Goal: Information Seeking & Learning: Learn about a topic

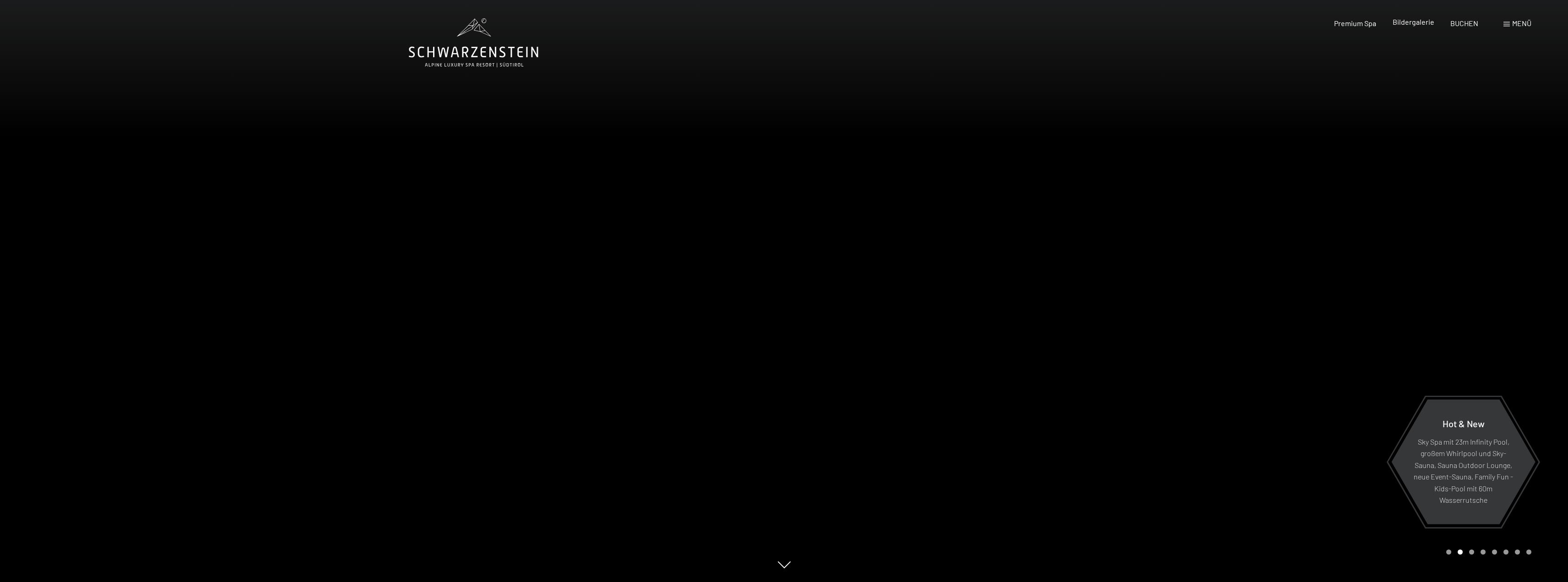
click at [1415, 24] on span "Bildergalerie" at bounding box center [1414, 22] width 42 height 9
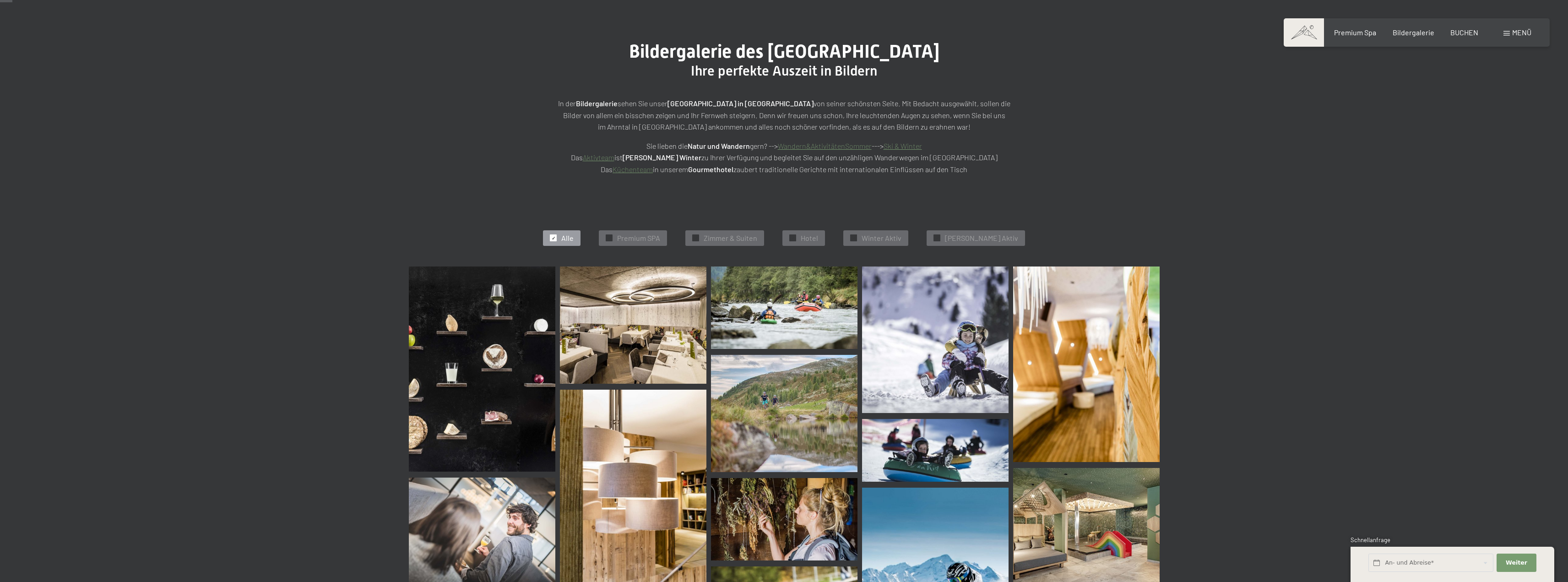
scroll to position [92, 0]
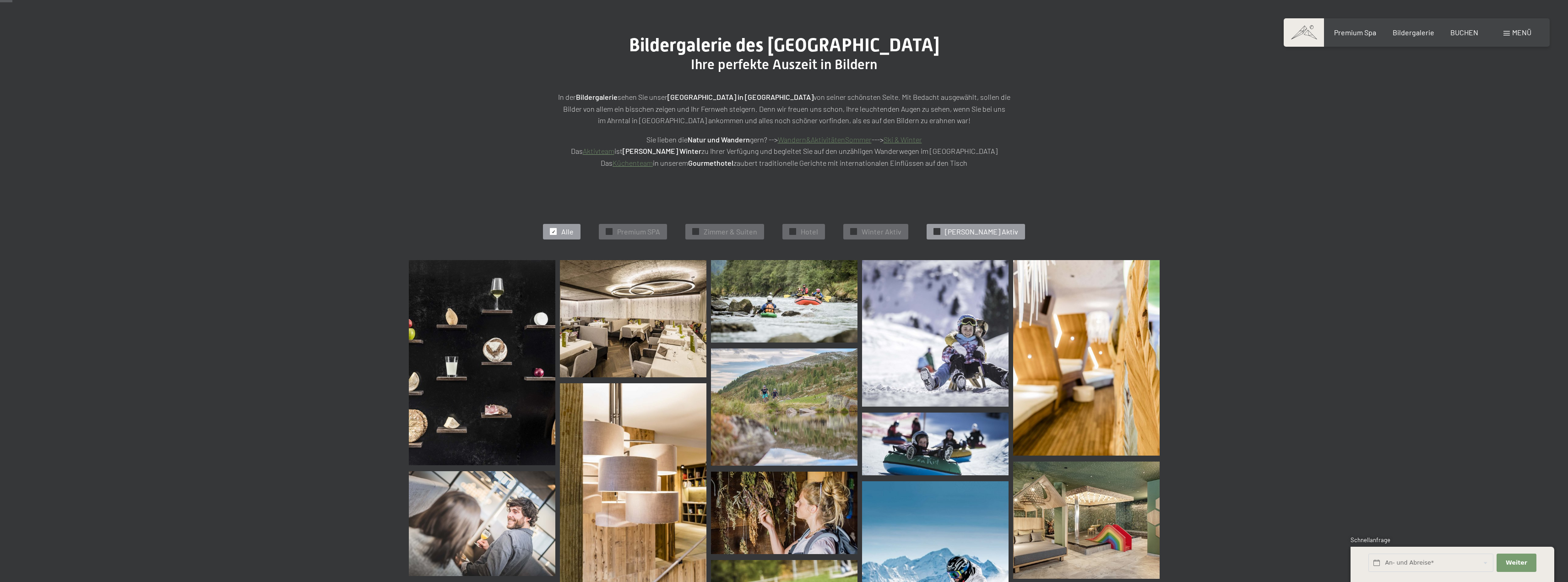
click at [961, 232] on span "Sommer Aktiv" at bounding box center [981, 232] width 73 height 10
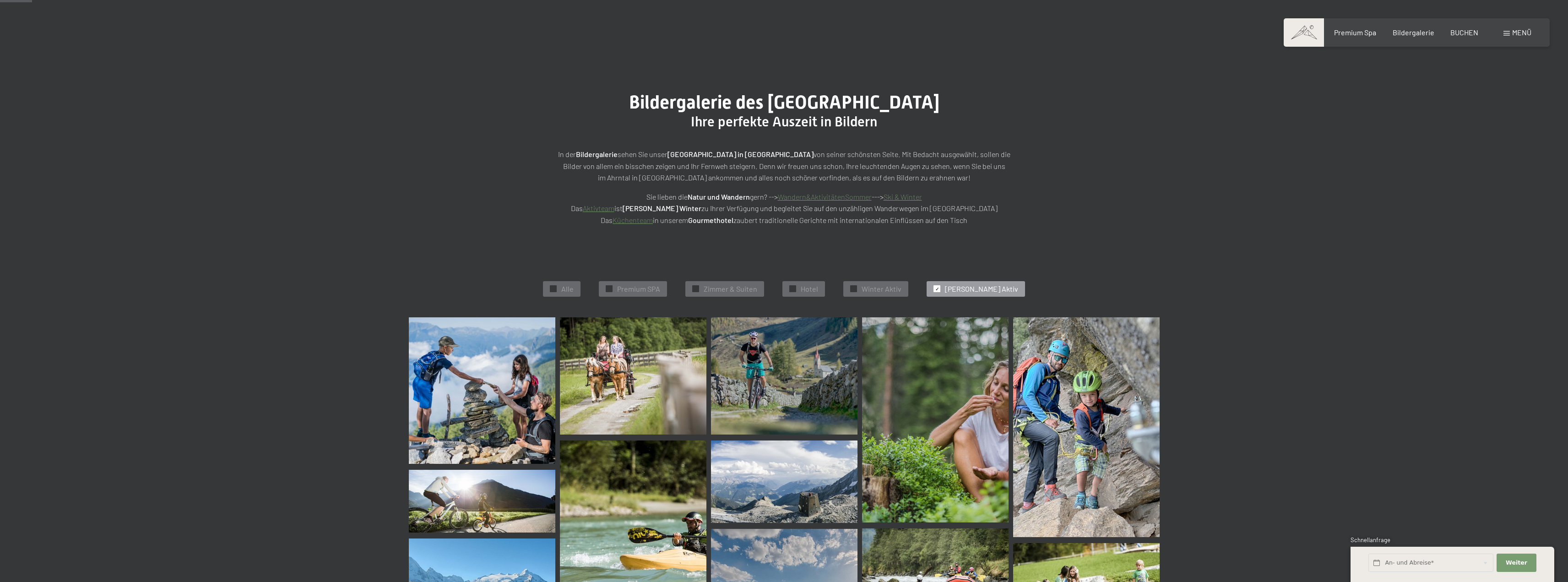
scroll to position [33, 0]
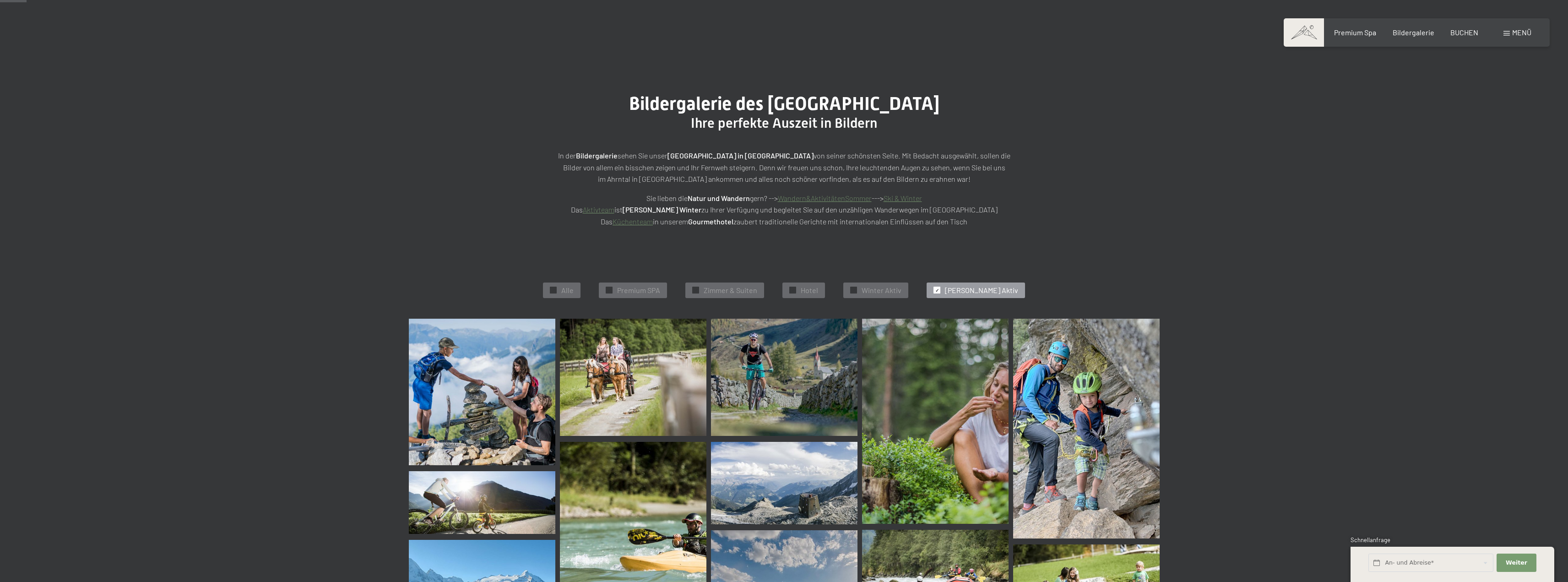
click at [614, 207] on link "Aktivteam" at bounding box center [598, 209] width 31 height 9
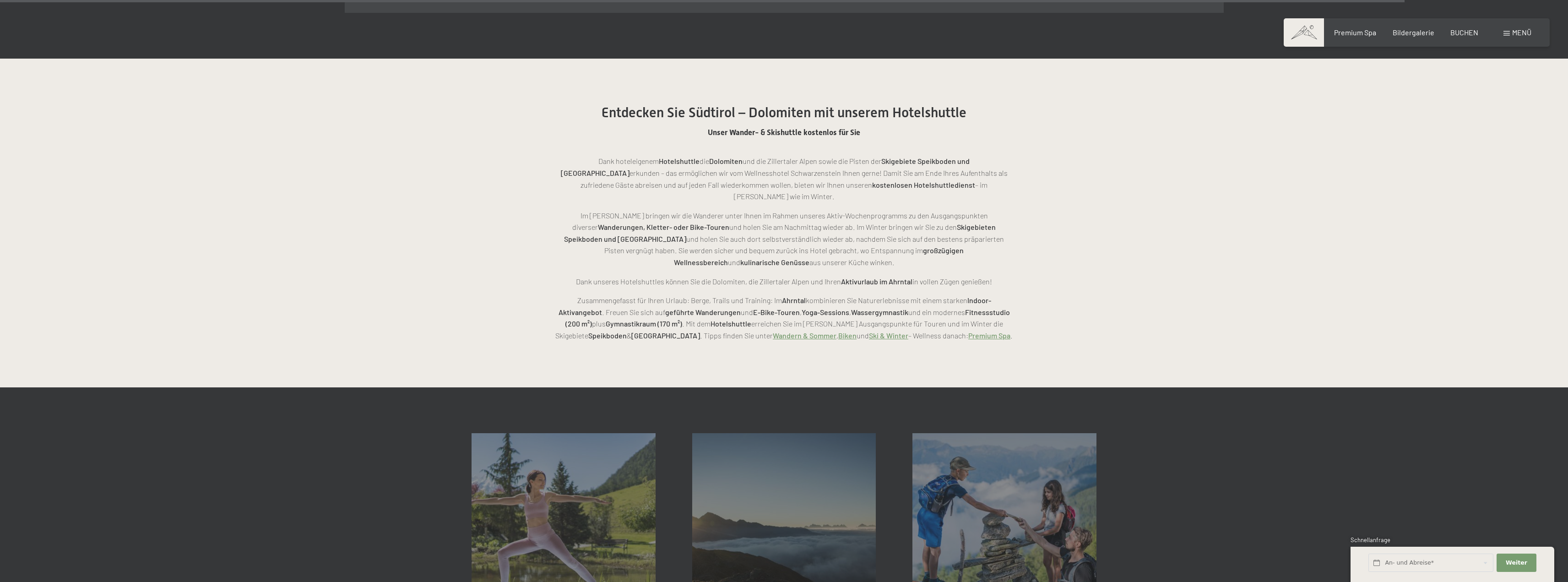
scroll to position [2871, 0]
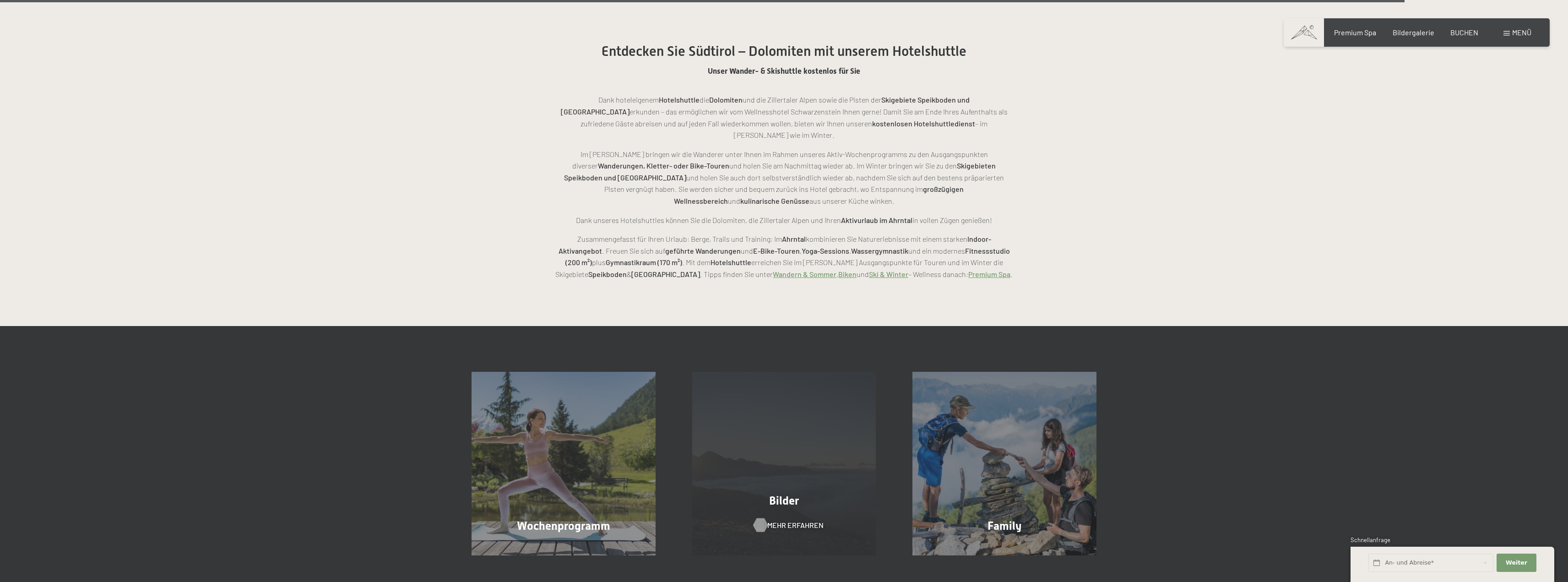
click at [800, 520] on span "Mehr erfahren" at bounding box center [795, 525] width 56 height 10
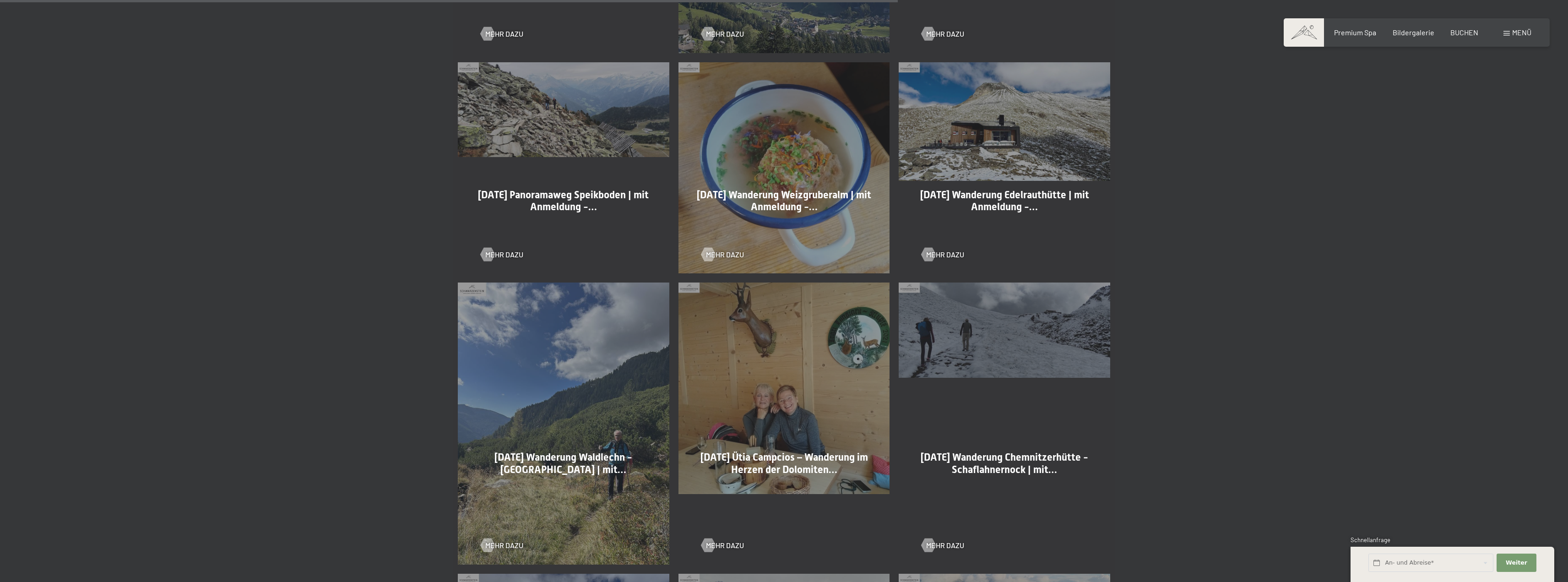
scroll to position [1464, 0]
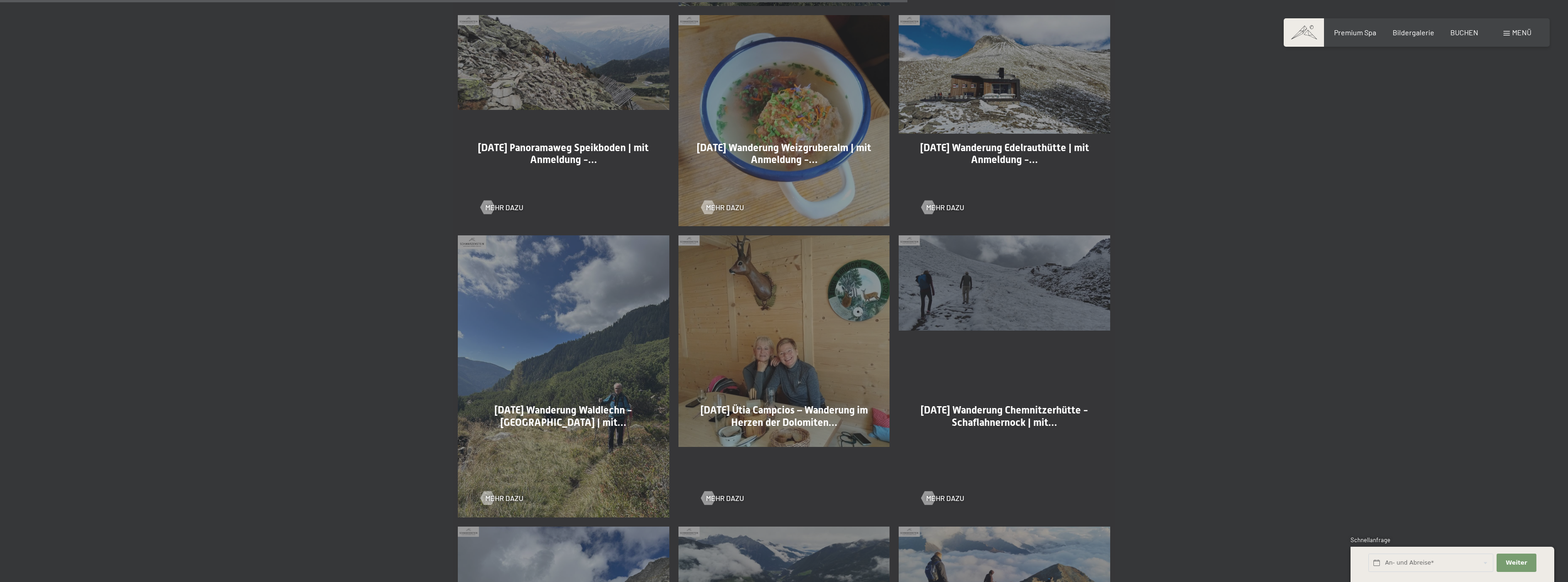
click at [750, 414] on span "26-09-2025 Ütia Campcios – Wanderung im Herzen der Dolomiten…" at bounding box center [784, 416] width 168 height 24
click at [733, 497] on span "Mehr dazu" at bounding box center [734, 498] width 38 height 10
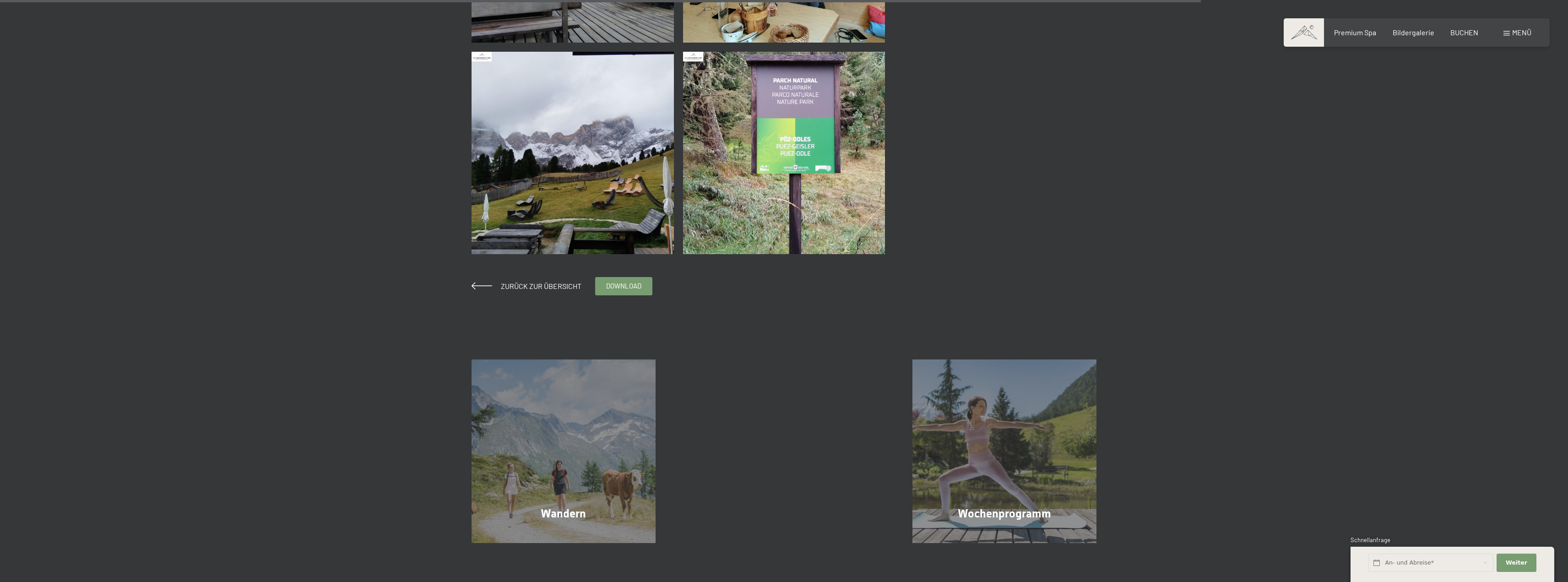
scroll to position [1236, 0]
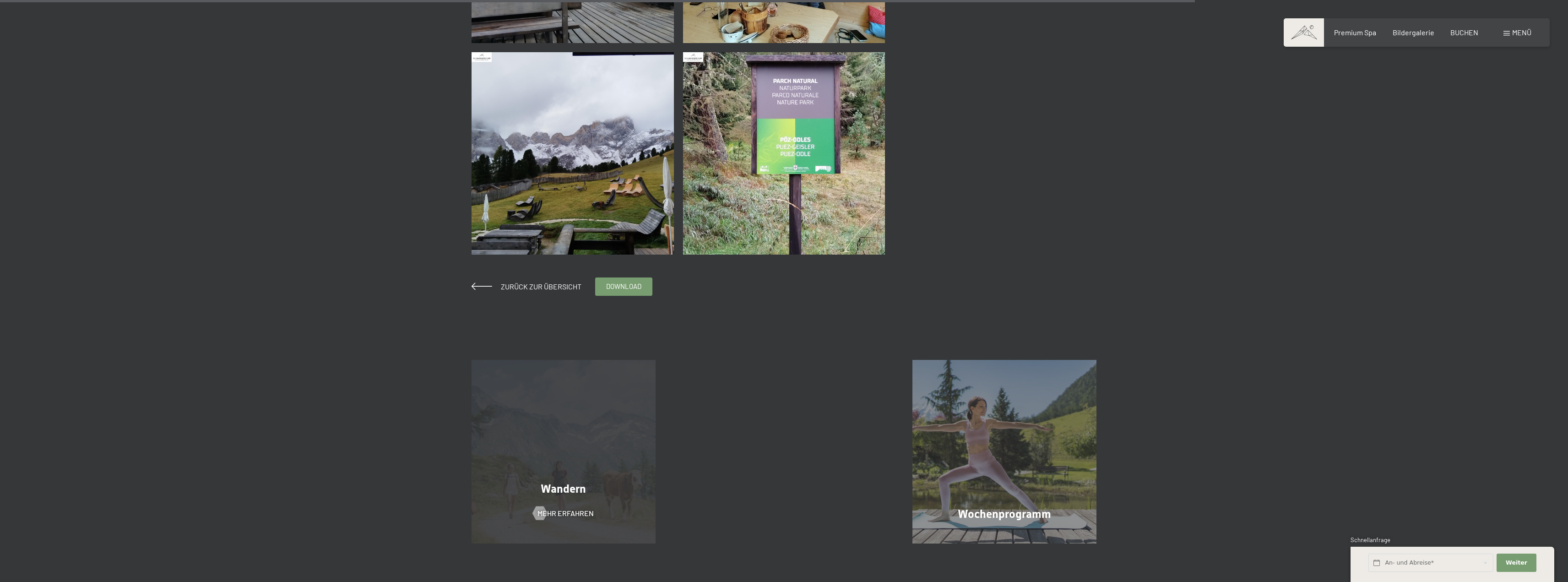
click at [585, 442] on div "Wandern Mehr erfahren" at bounding box center [563, 451] width 221 height 184
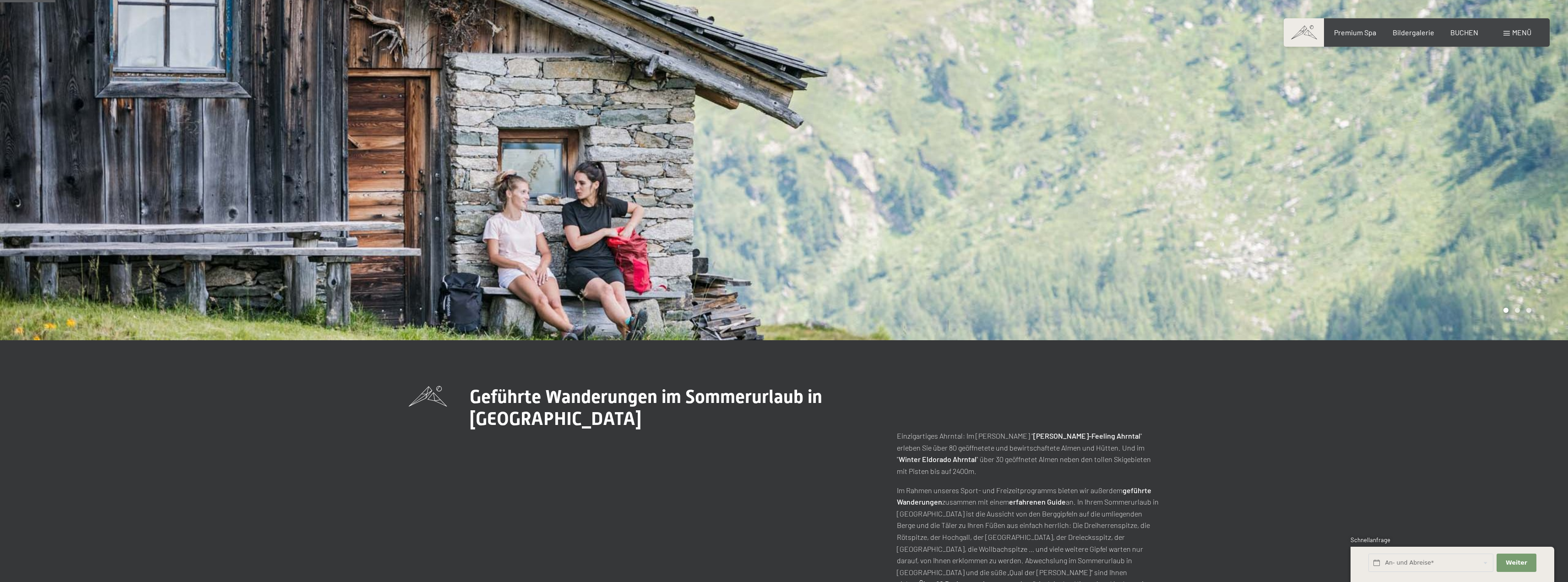
scroll to position [21, 0]
